Goal: Task Accomplishment & Management: Use online tool/utility

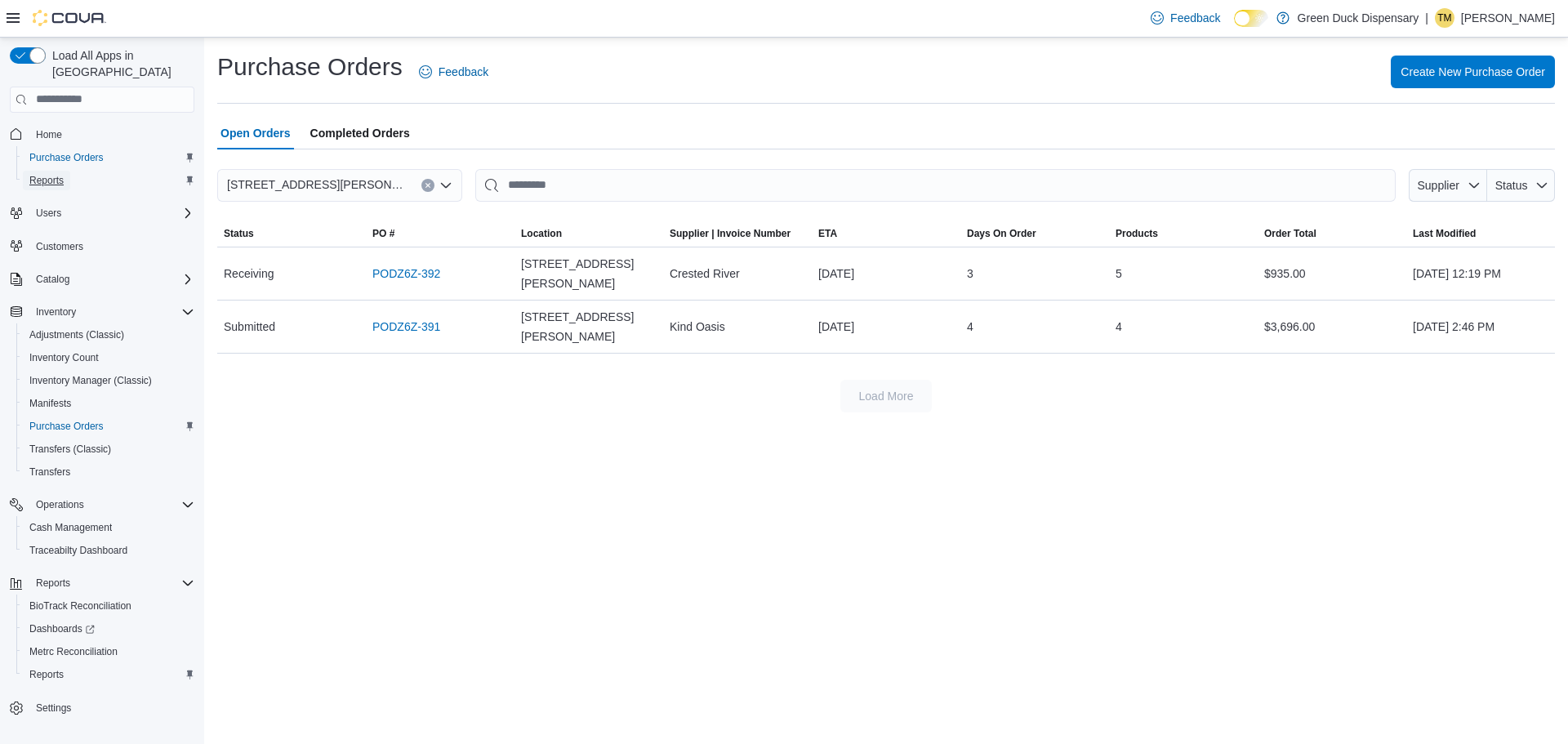
click at [37, 174] on span "Reports" at bounding box center [47, 180] width 35 height 13
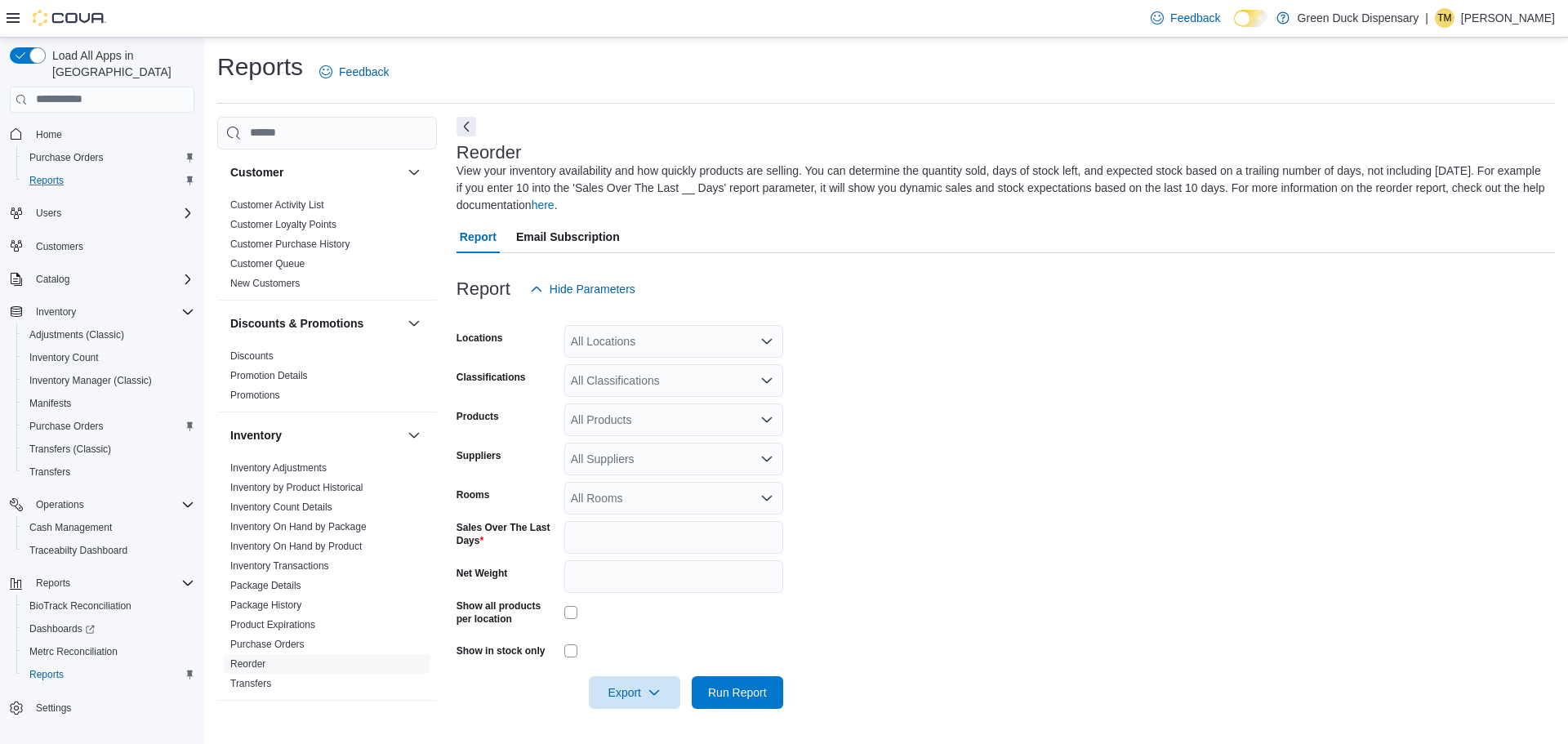
click at [858, 397] on form "Locations All Locations Classifications All Classifications Products All Produc…" at bounding box center [1006, 507] width 1099 height 404
click at [969, 250] on div "Report Email Subscription" at bounding box center [1006, 237] width 1099 height 33
click at [605, 540] on input "*" at bounding box center [673, 537] width 219 height 33
type input "***"
click at [961, 489] on form "Locations All Locations Classifications All Classifications Products All Produc…" at bounding box center [1006, 507] width 1099 height 404
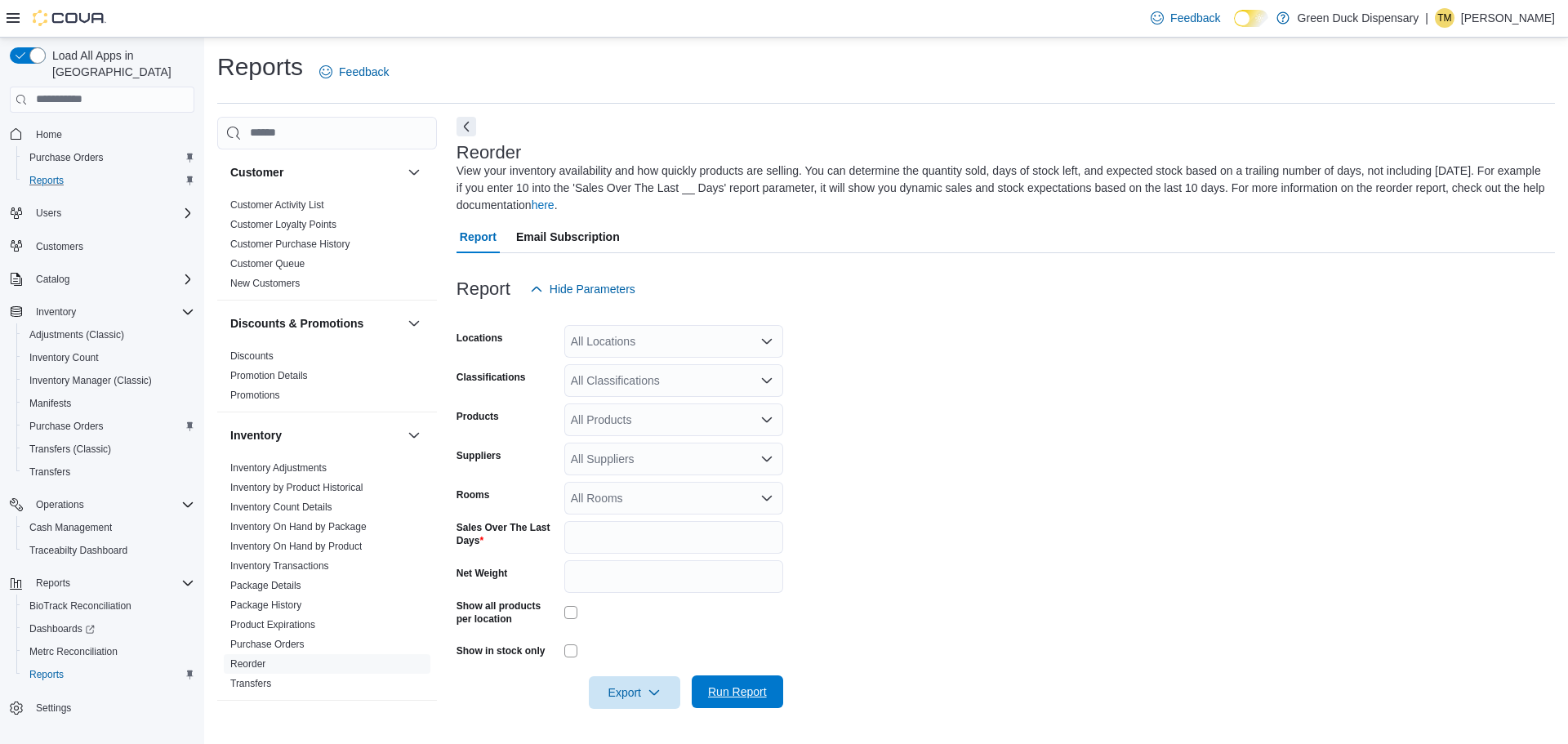
click at [756, 692] on span "Run Report" at bounding box center [738, 691] width 59 height 16
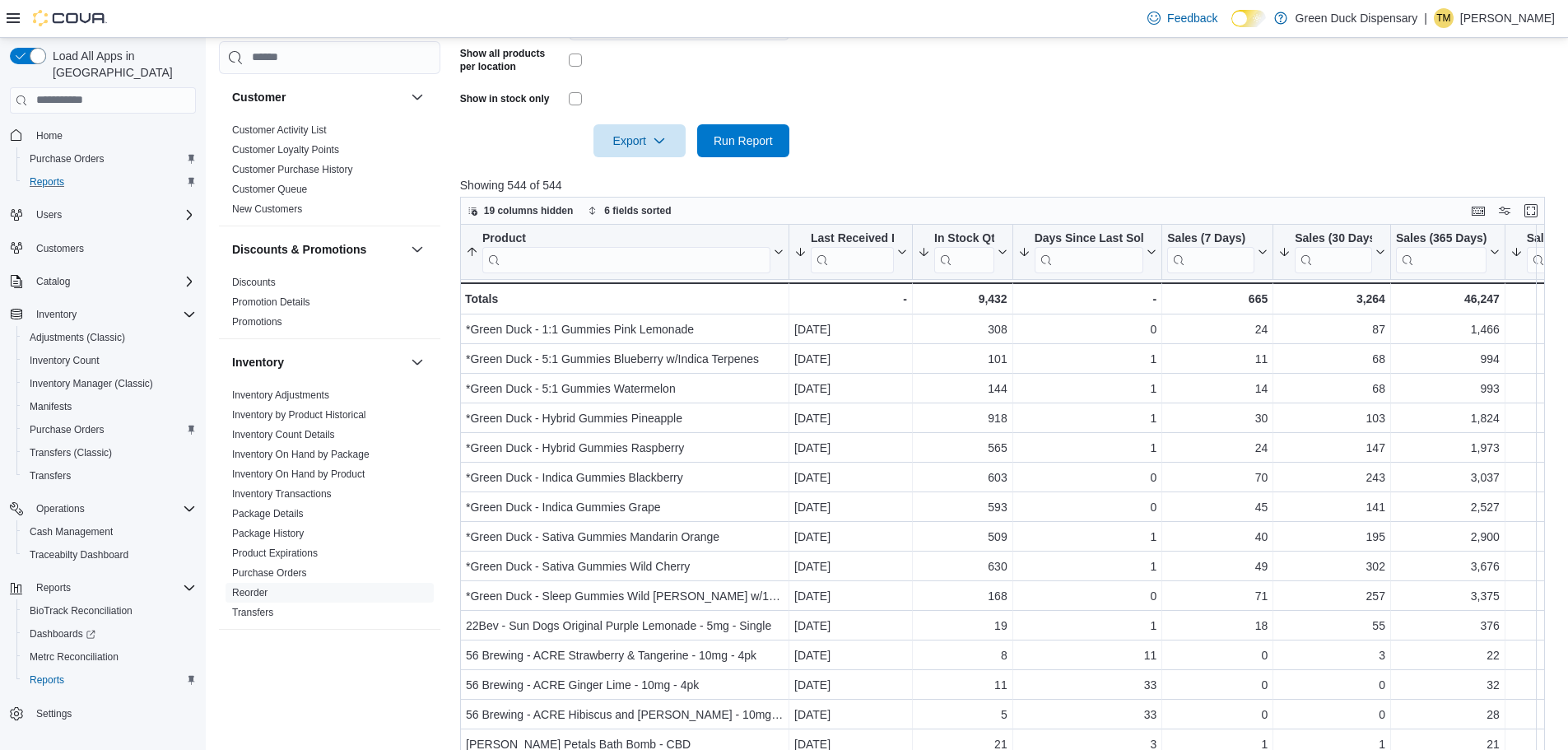
scroll to position [535, 0]
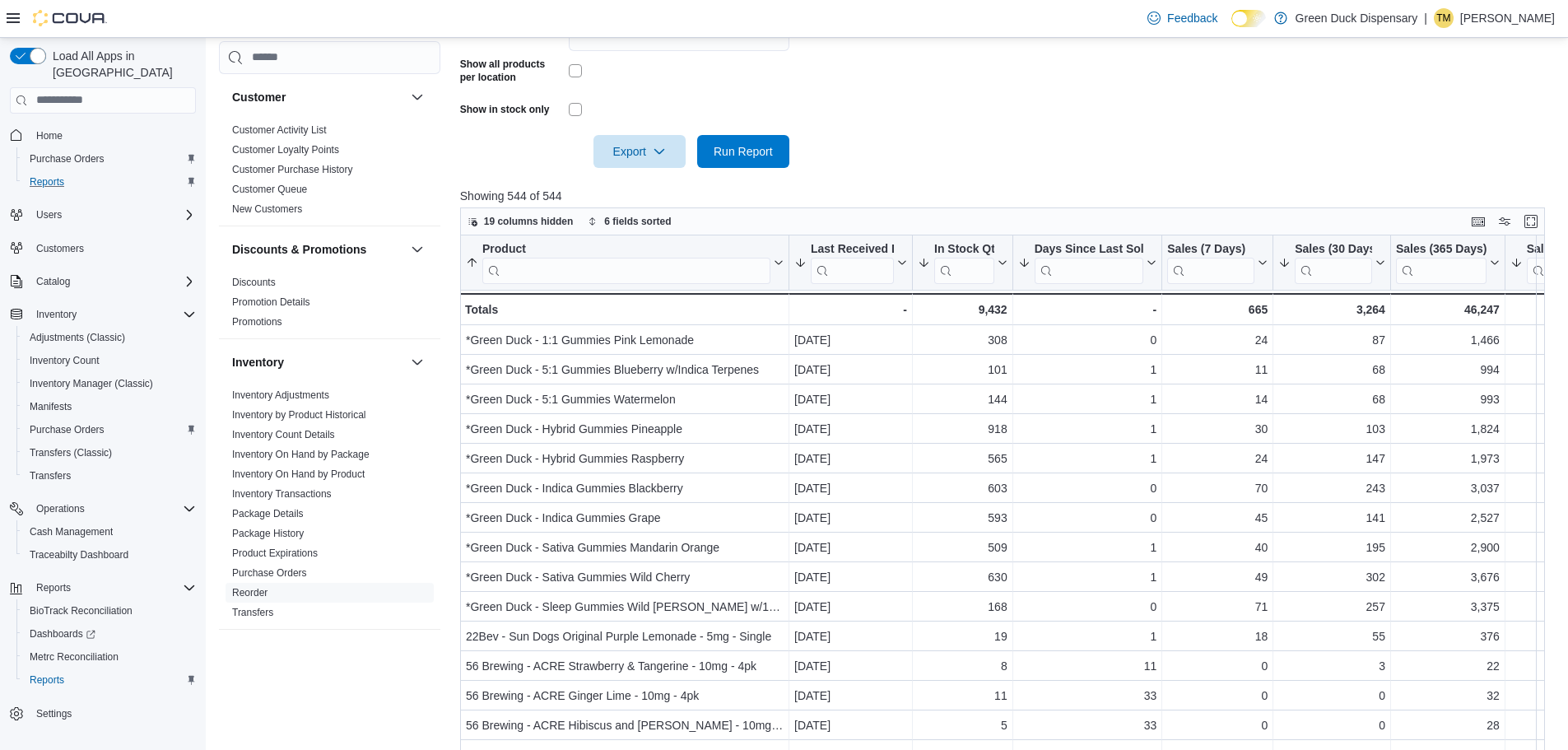
scroll to position [452, 0]
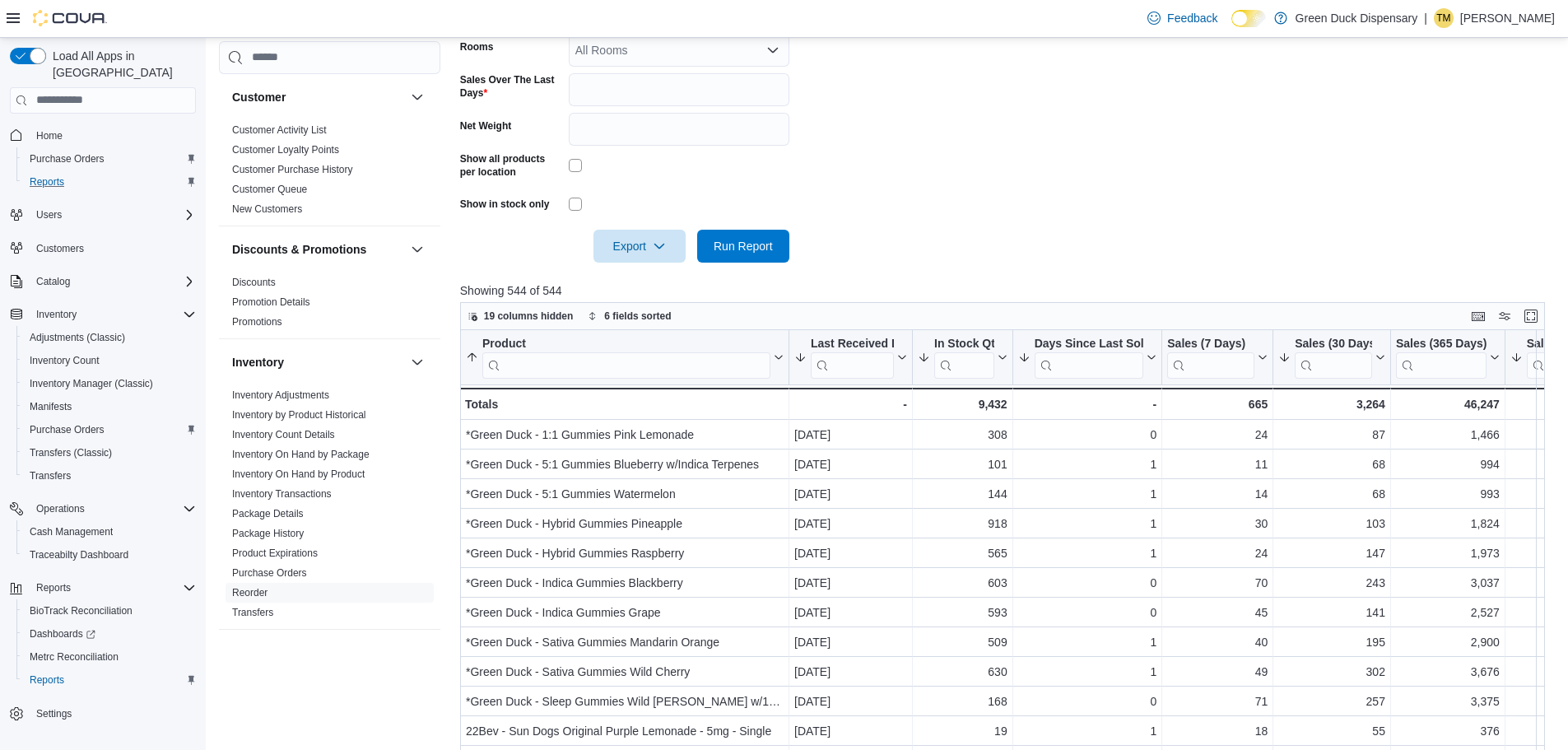
click at [879, 234] on form "Locations All Locations Classifications All Classifications Products All Produc…" at bounding box center [1008, 59] width 1096 height 407
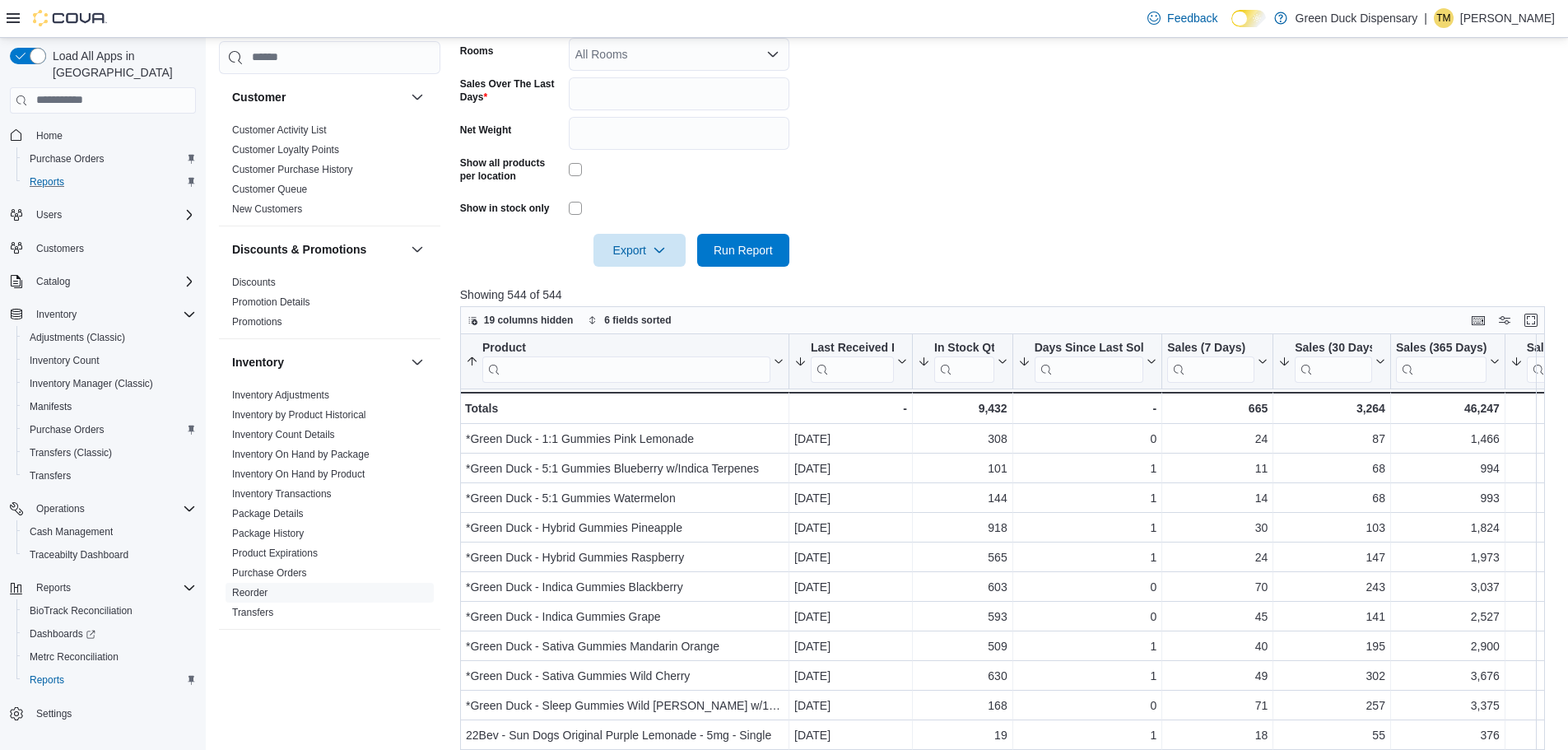
scroll to position [205, 0]
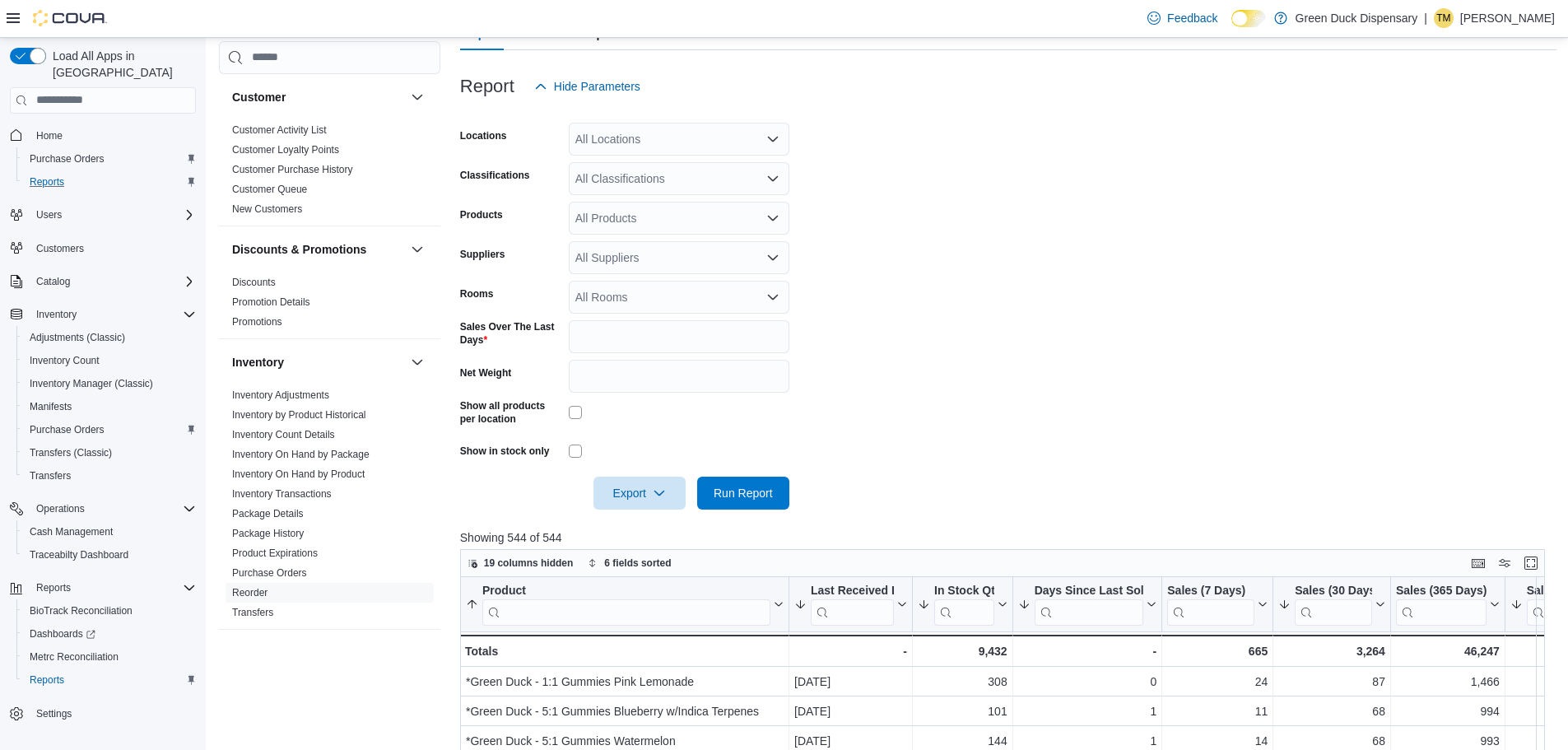
click at [772, 258] on icon "Open list of options" at bounding box center [772, 257] width 10 height 5
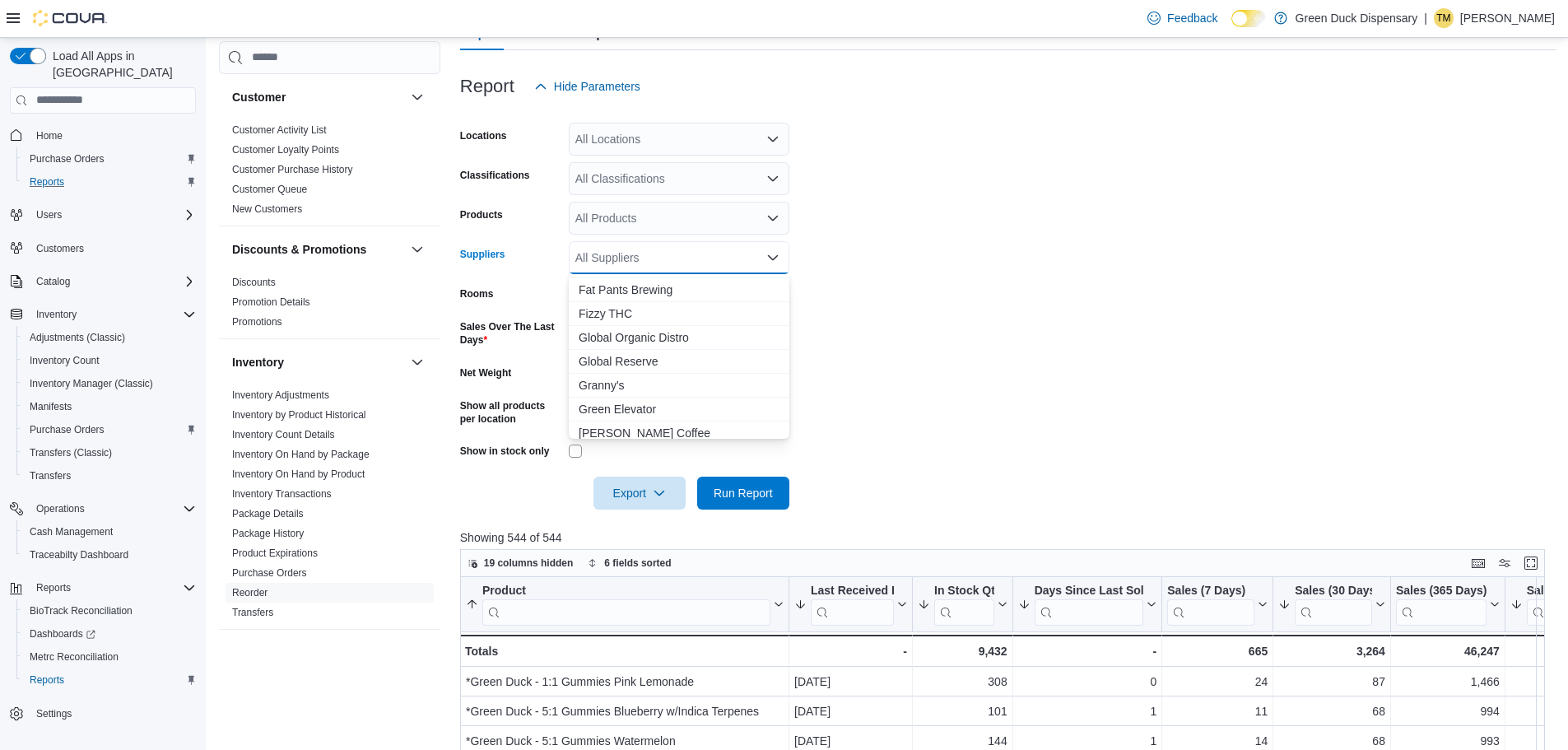
scroll to position [412, 0]
click at [620, 347] on span "Global Reserve" at bounding box center [679, 351] width 201 height 17
click at [872, 324] on form "Locations All Locations Classifications All Classifications Products All Produc…" at bounding box center [1008, 306] width 1096 height 407
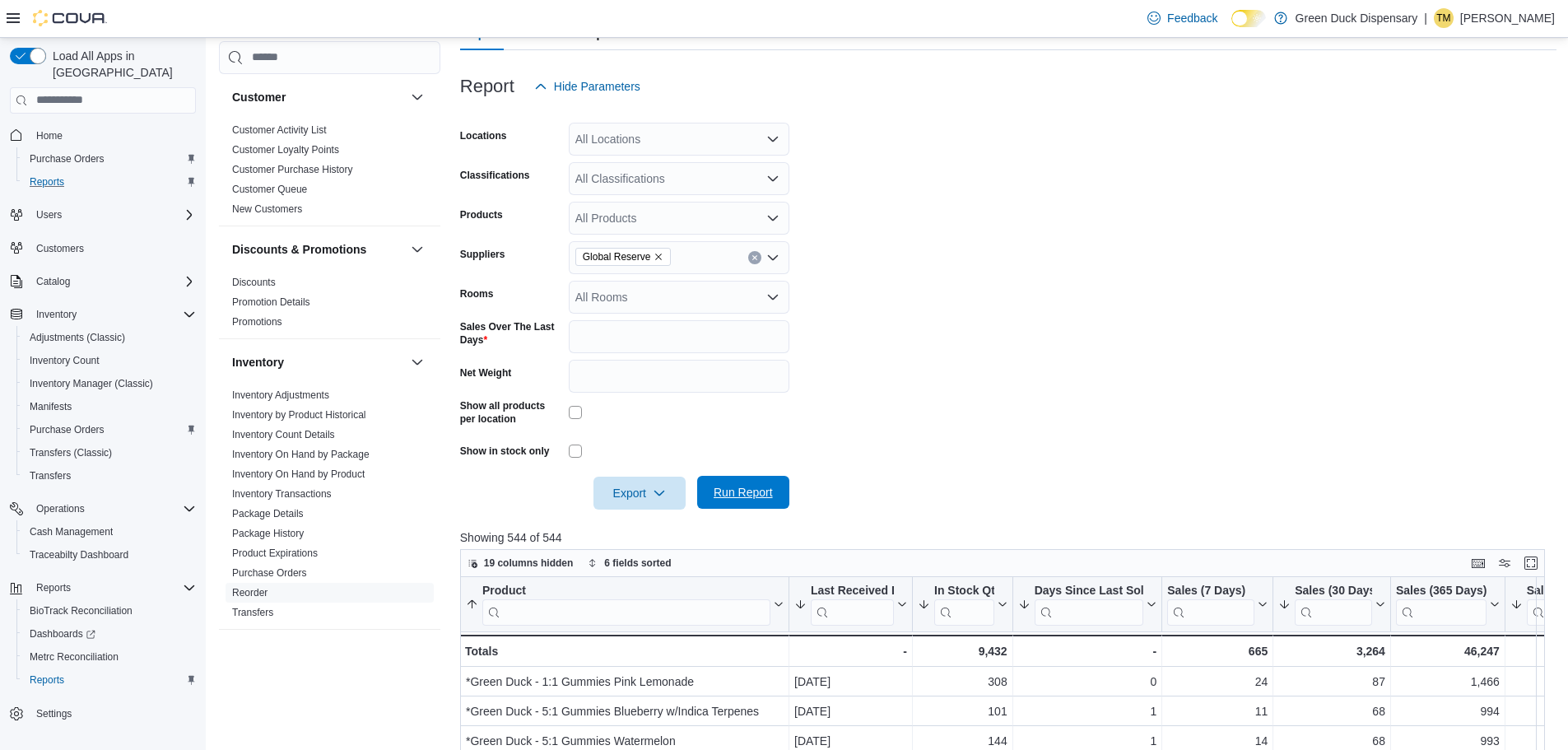
click at [730, 487] on span "Run Report" at bounding box center [744, 492] width 59 height 17
click at [885, 314] on form "Locations All Locations Classifications All Classifications Products All Produc…" at bounding box center [1008, 306] width 1096 height 407
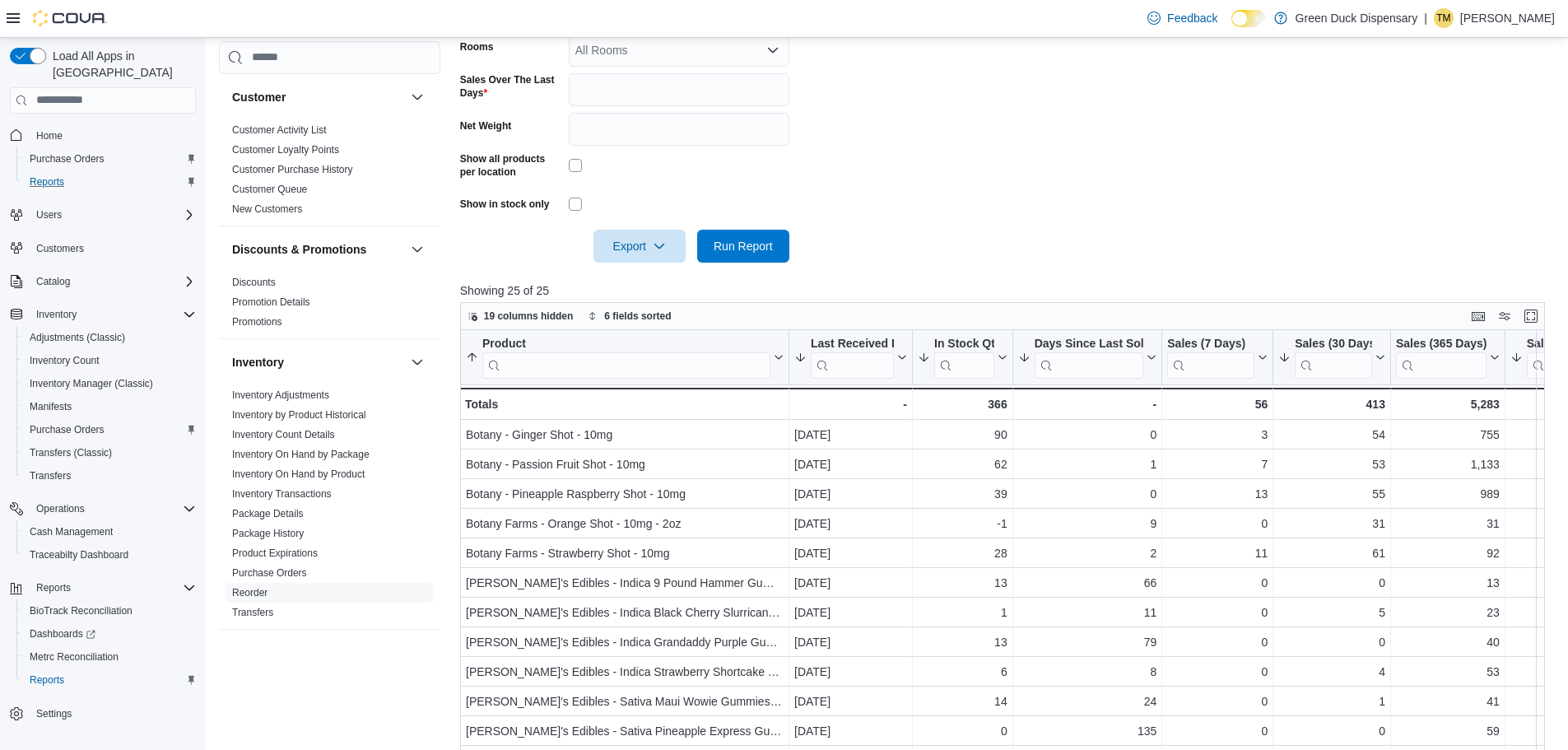
scroll to position [617, 0]
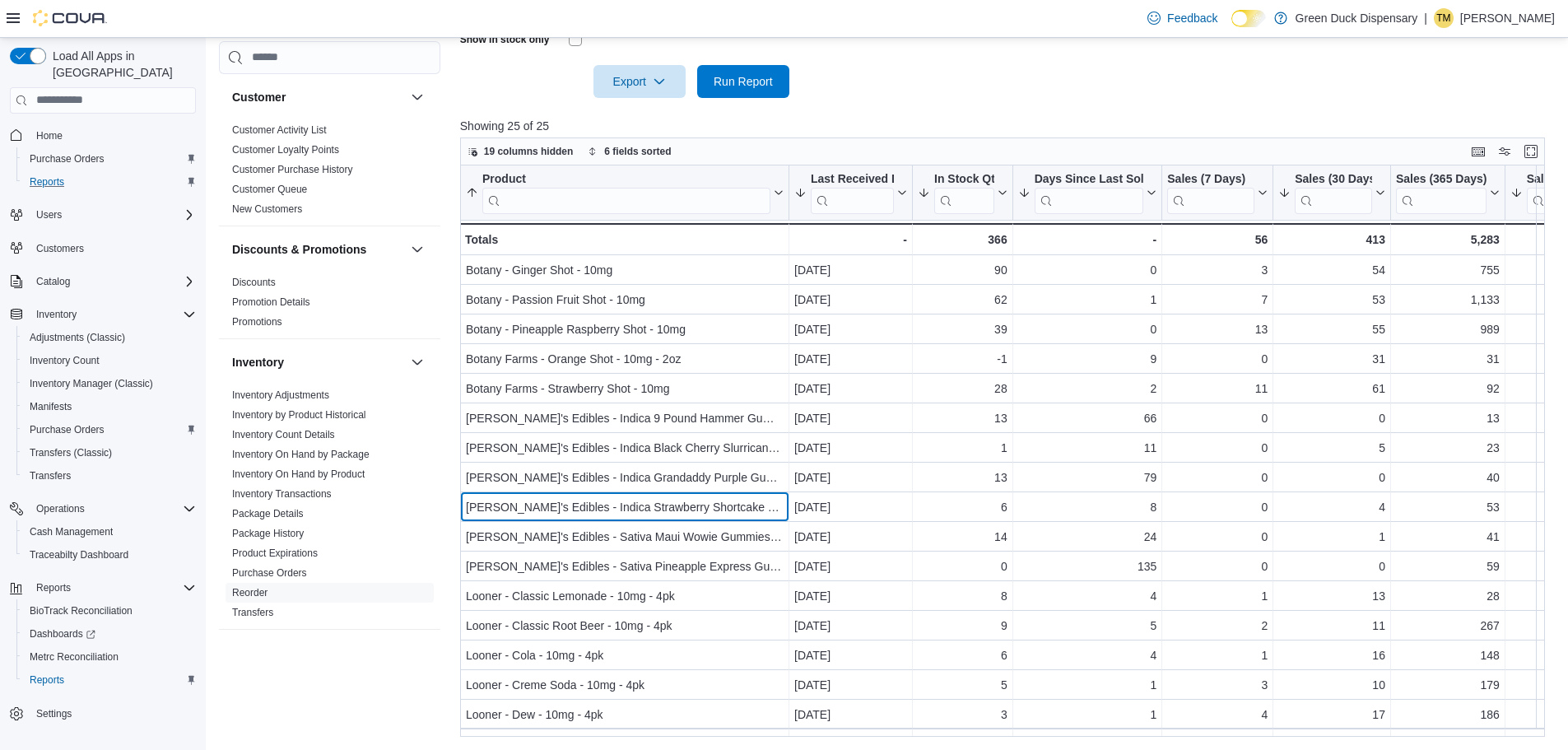
click at [556, 517] on div "[PERSON_NAME]'s Edibles - Indica Strawberry Shortcake Gummies - 5mg - Product, …" at bounding box center [625, 507] width 329 height 30
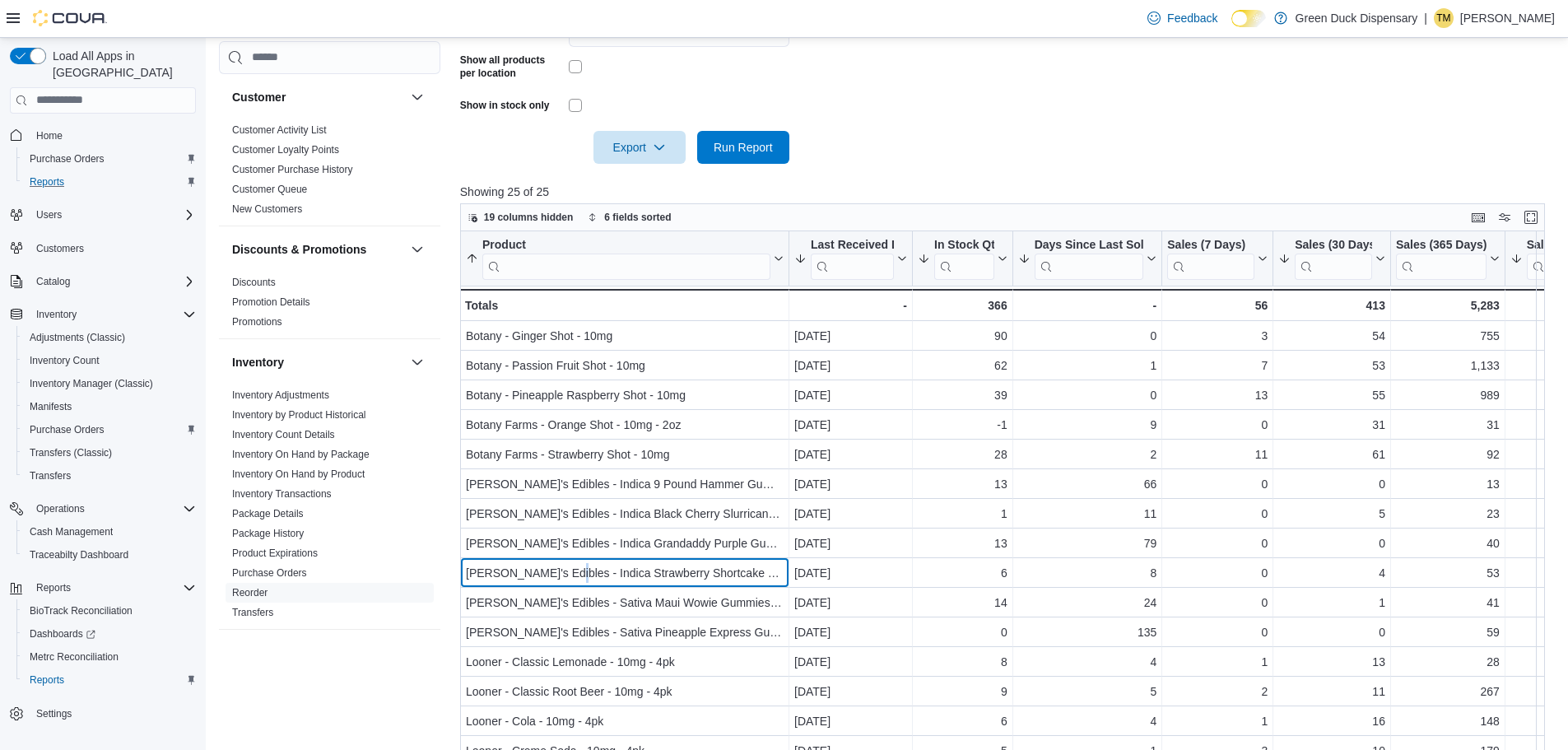
scroll to position [287, 0]
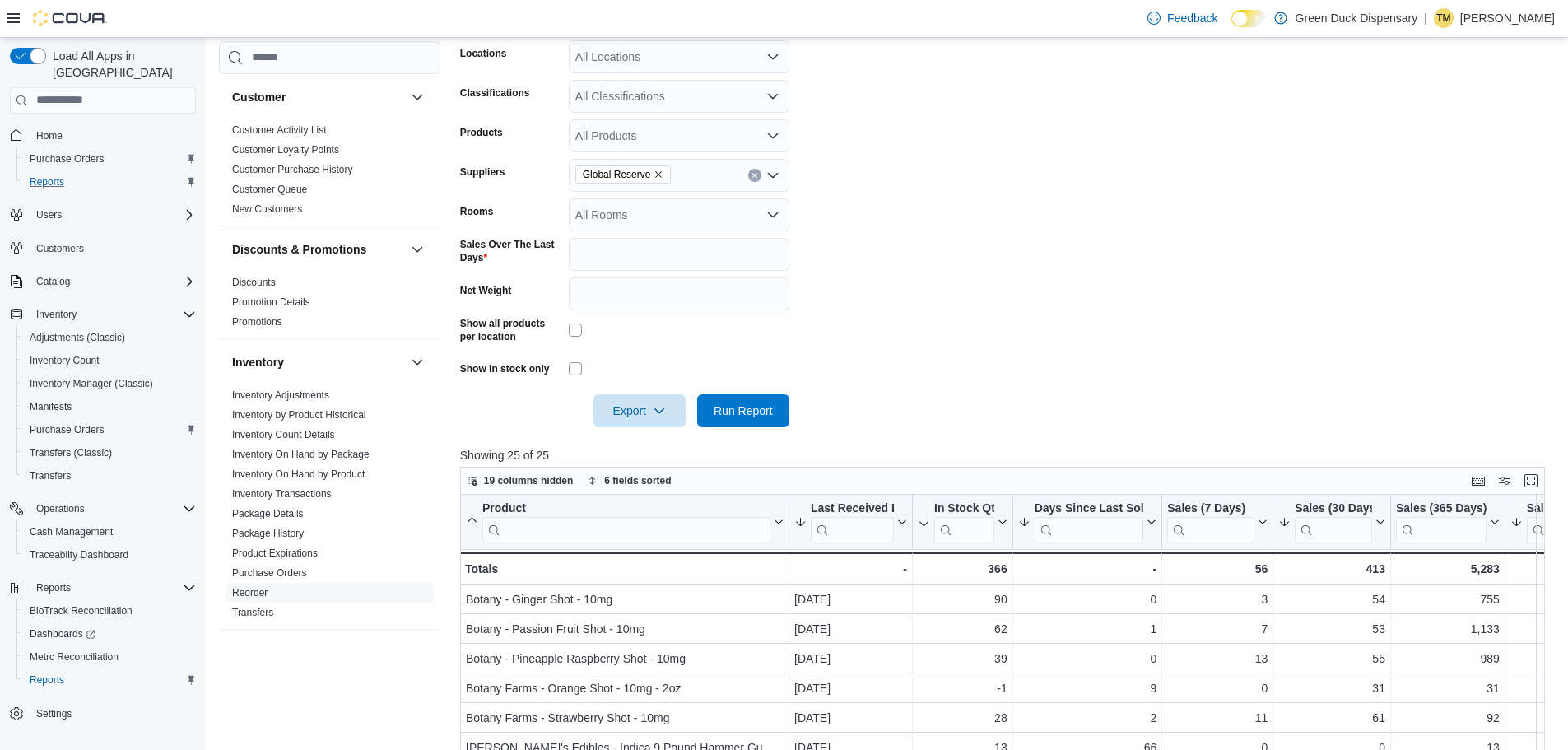
click at [941, 264] on form "Locations All Locations Classifications All Classifications Products All Produc…" at bounding box center [1008, 224] width 1096 height 407
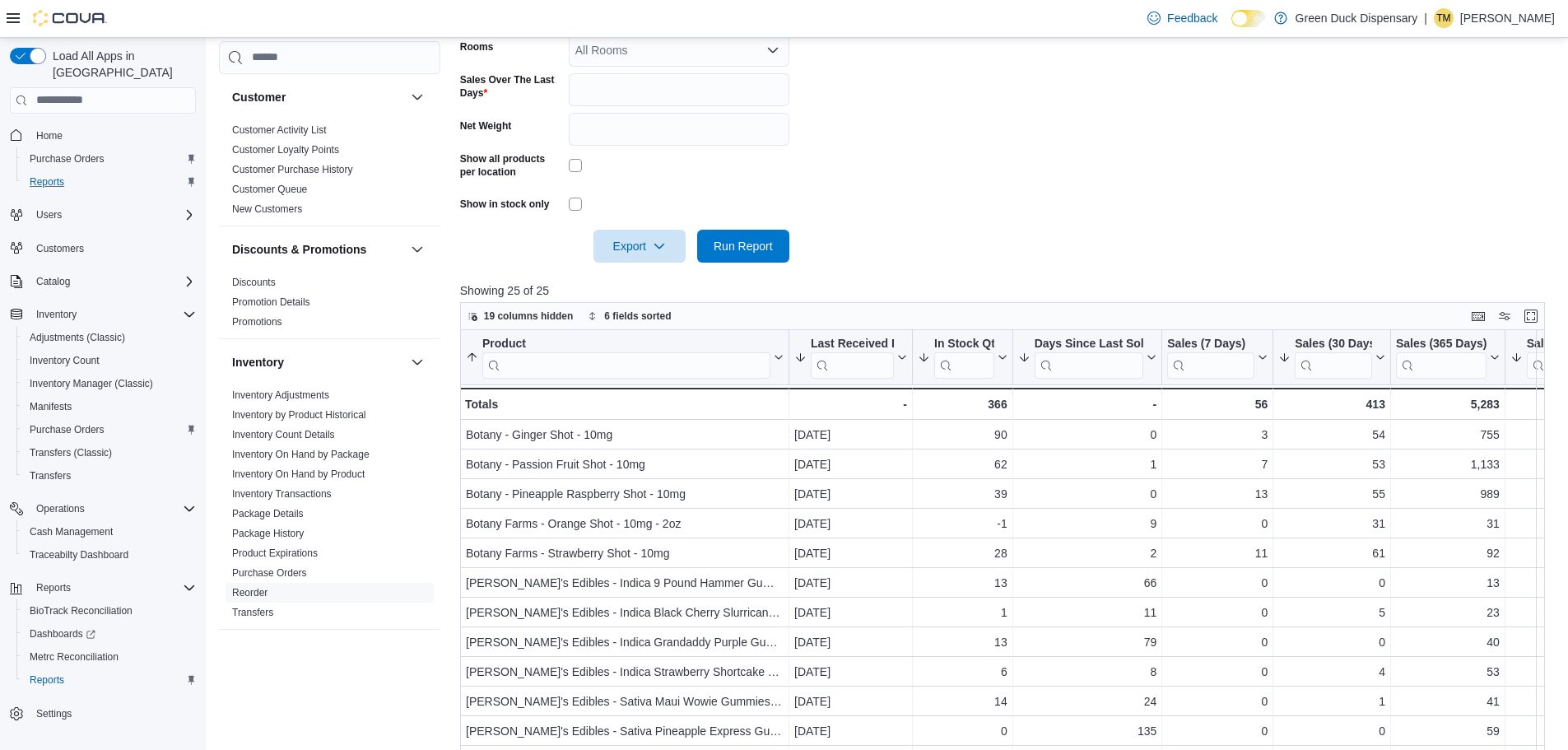
scroll to position [617, 0]
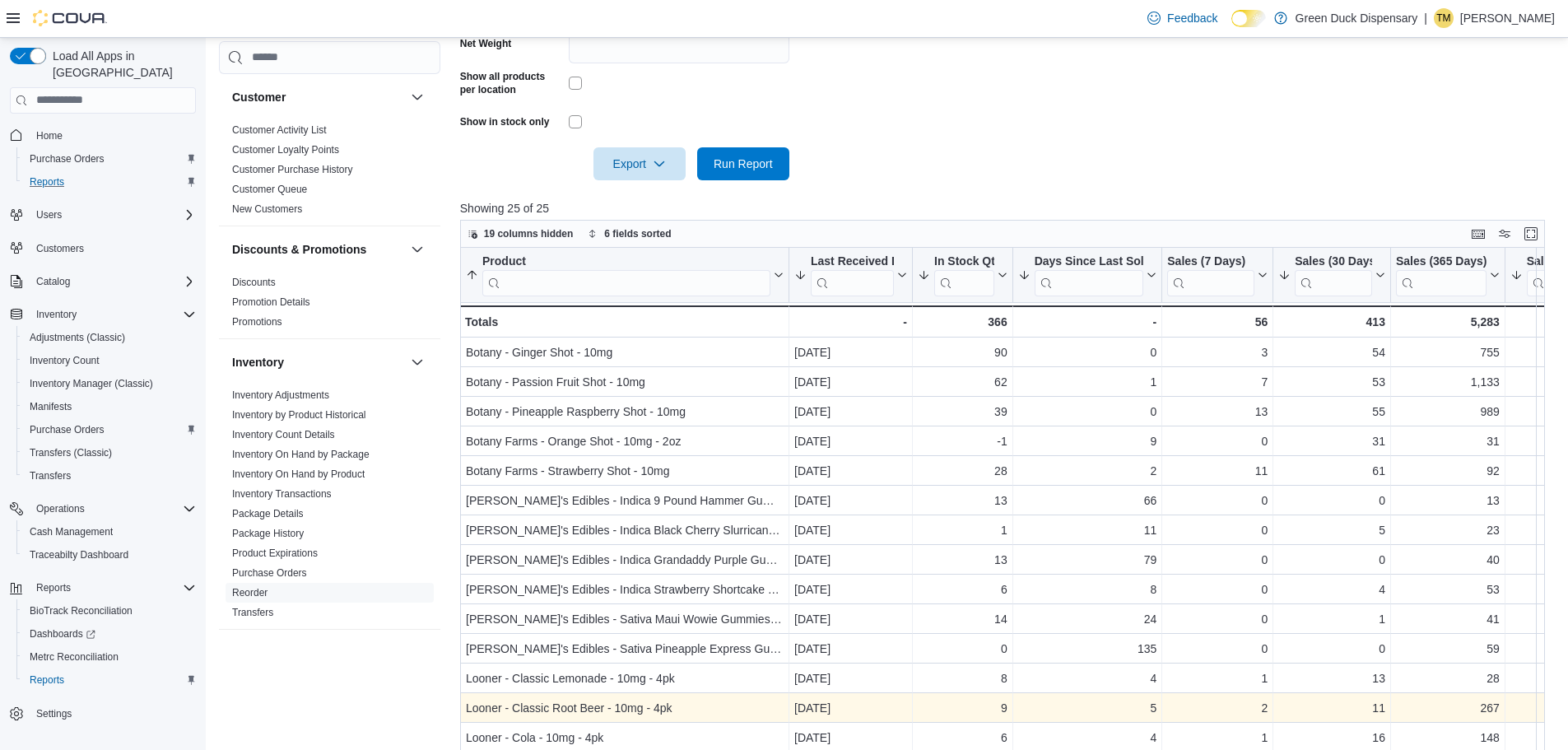
scroll to position [452, 0]
